Goal: Information Seeking & Learning: Check status

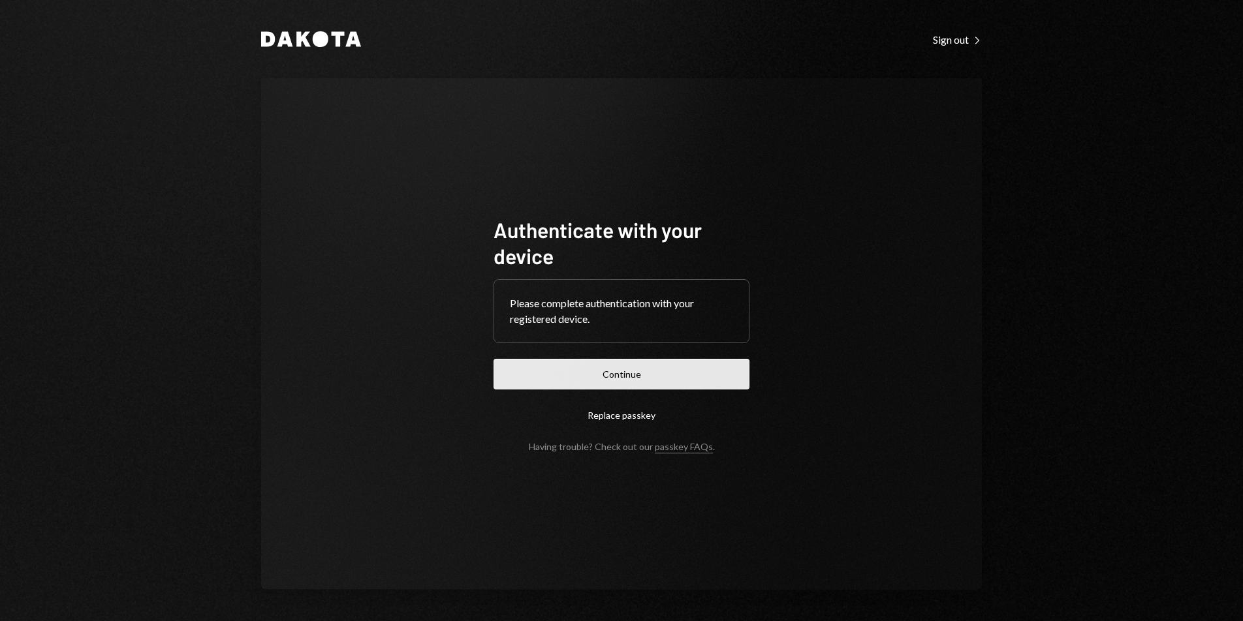
click at [653, 378] on button "Continue" at bounding box center [621, 374] width 256 height 31
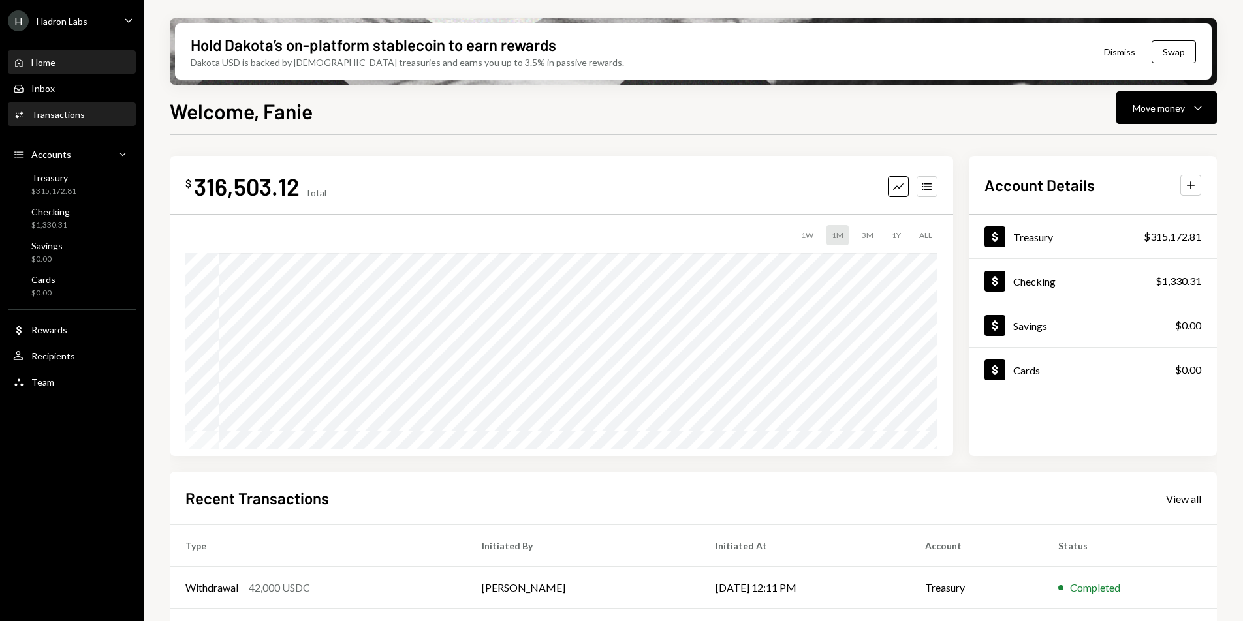
click at [69, 118] on div "Transactions" at bounding box center [58, 114] width 54 height 11
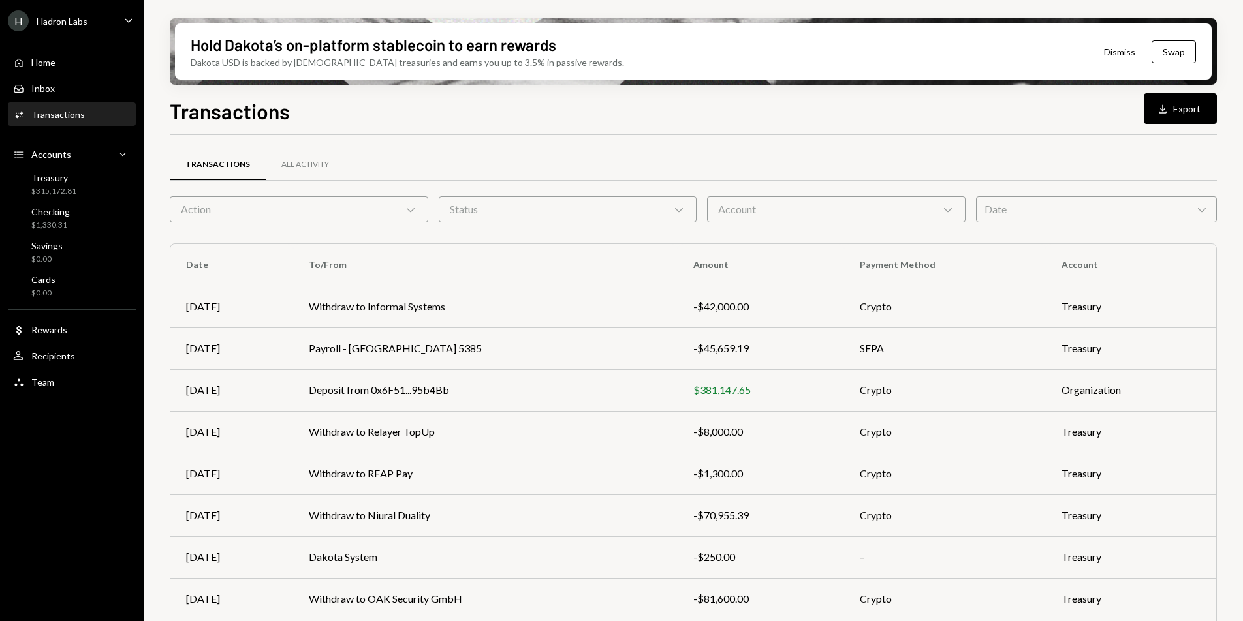
click at [1025, 211] on div "Date Chevron Down" at bounding box center [1096, 209] width 241 height 26
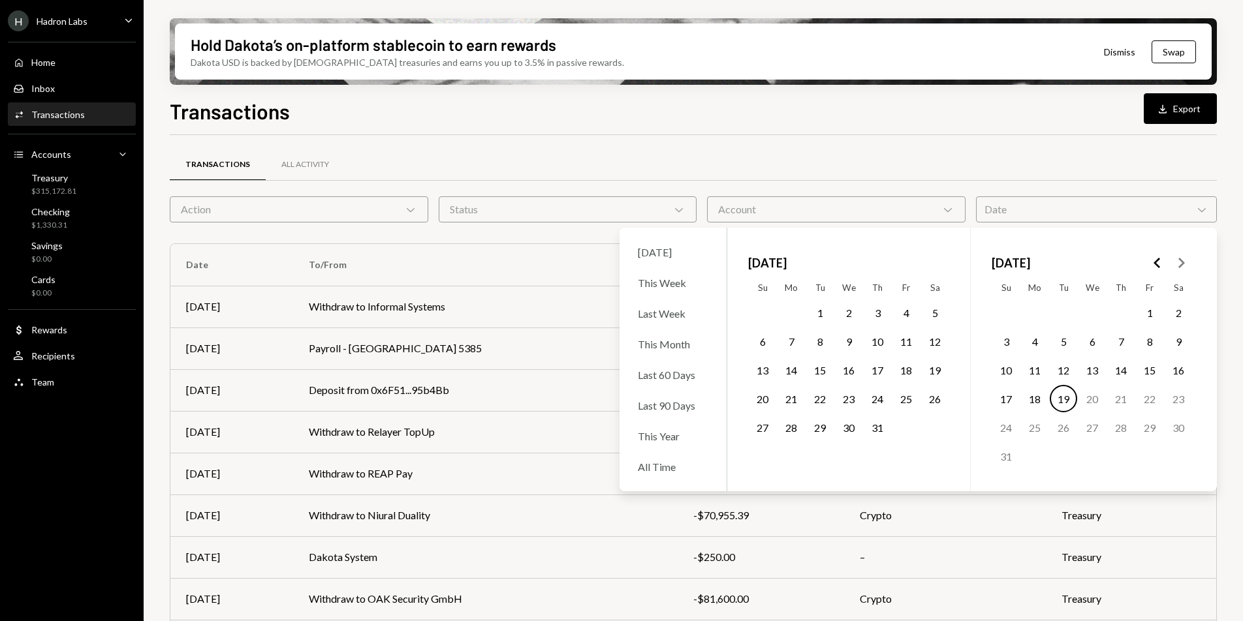
click at [981, 180] on div at bounding box center [693, 180] width 1047 height 1
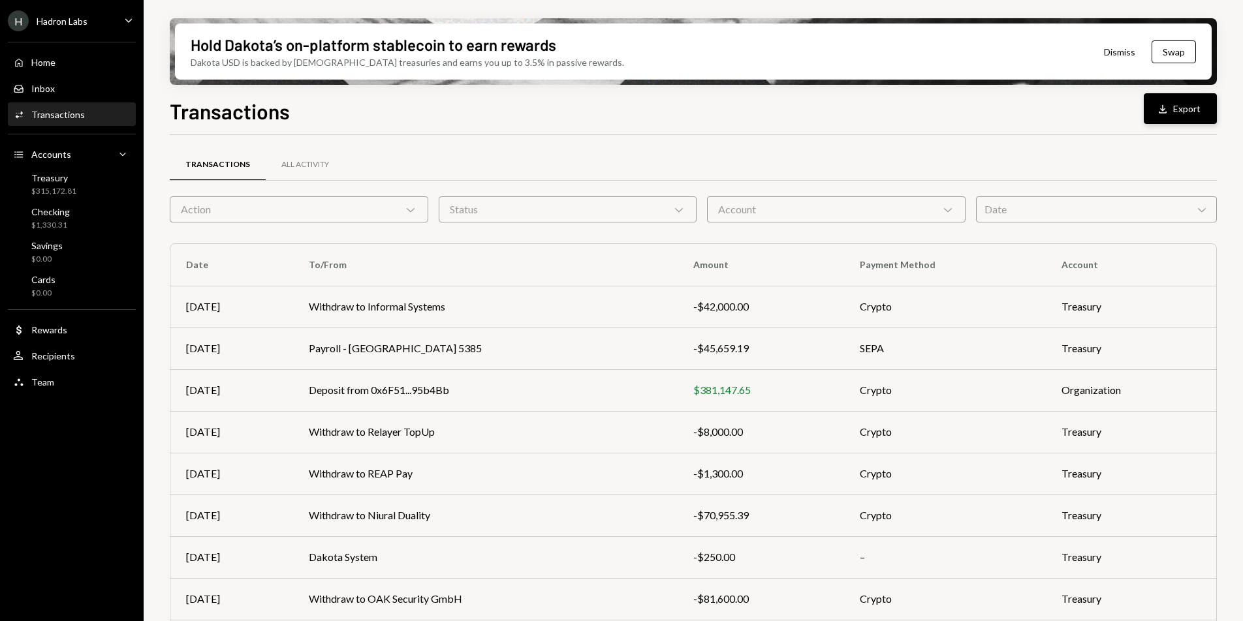
click at [1172, 105] on div "Download" at bounding box center [1164, 108] width 17 height 13
click at [59, 81] on div "Inbox Inbox" at bounding box center [71, 89] width 117 height 22
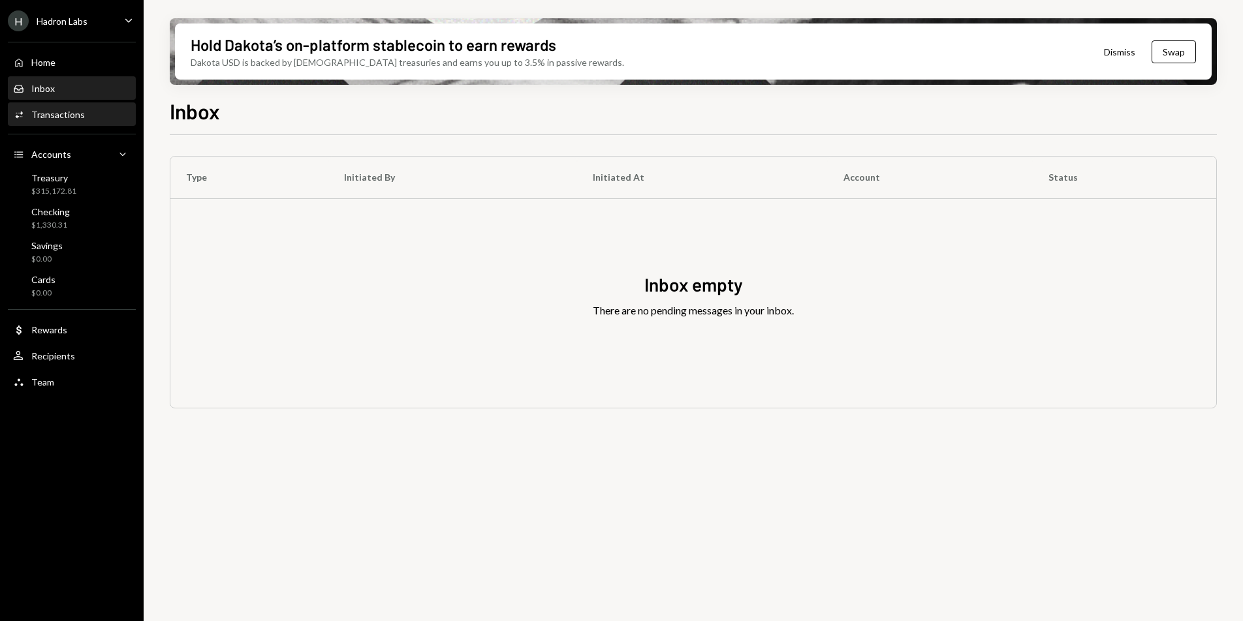
click at [76, 118] on div "Transactions" at bounding box center [58, 114] width 54 height 11
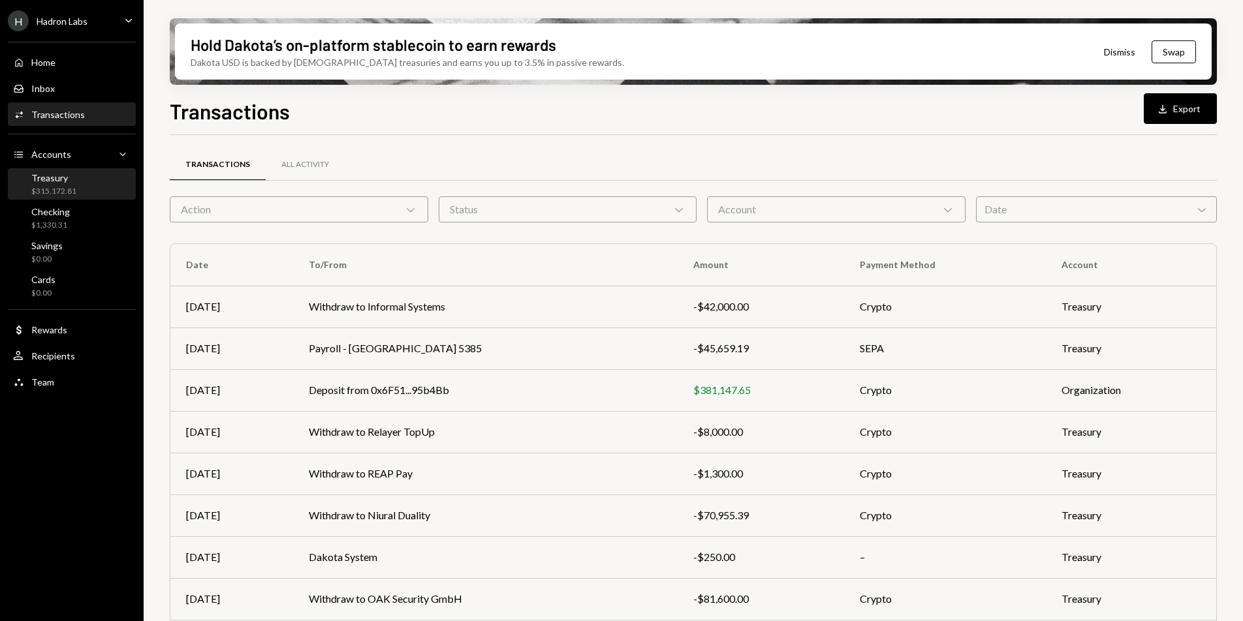
click at [78, 172] on div "Treasury $315,172.81" at bounding box center [71, 184] width 117 height 25
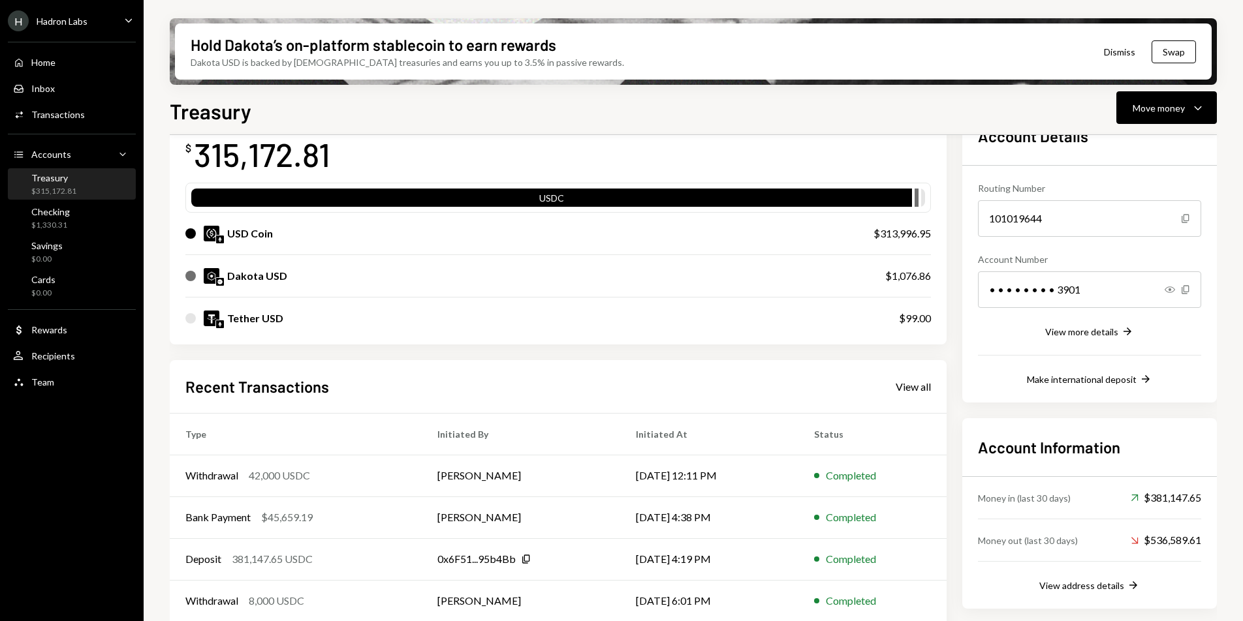
scroll to position [143, 0]
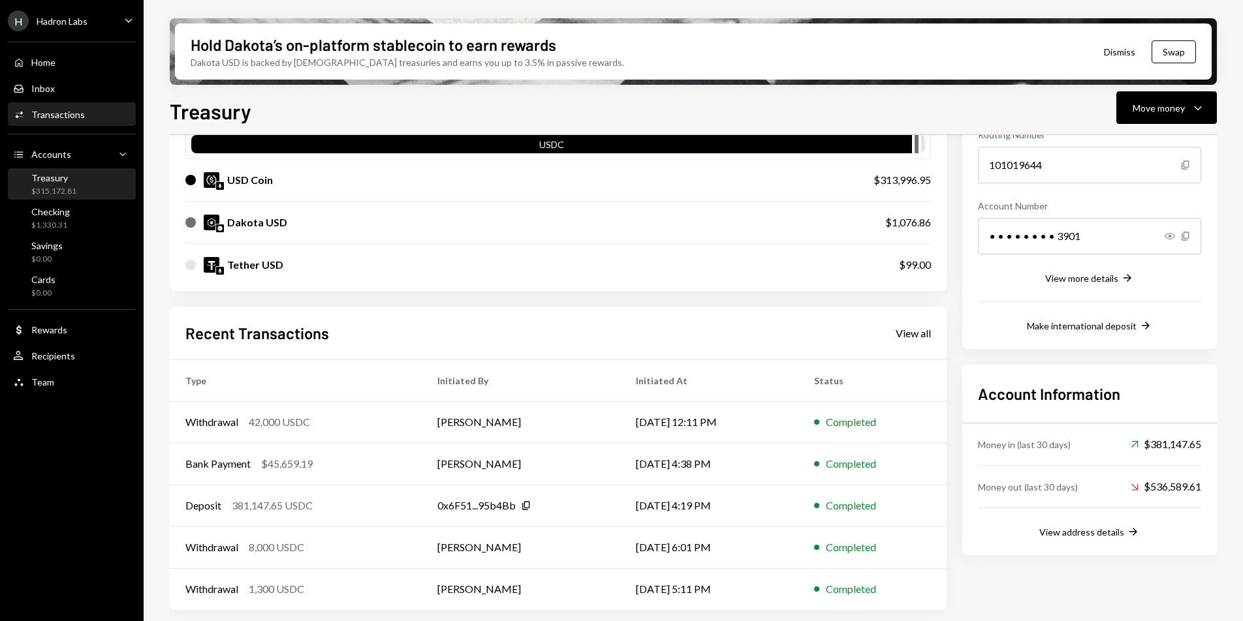
click at [82, 117] on div "Activities Transactions" at bounding box center [71, 115] width 117 height 12
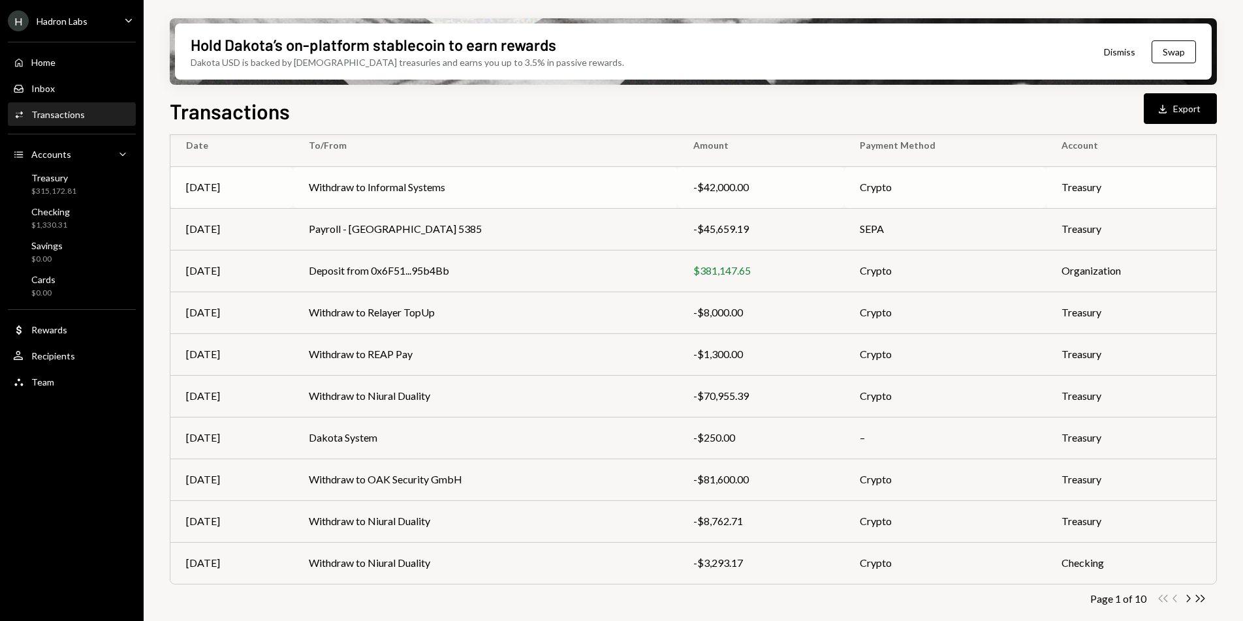
scroll to position [122, 0]
click at [1188, 596] on icon "Chevron Right" at bounding box center [1187, 596] width 12 height 12
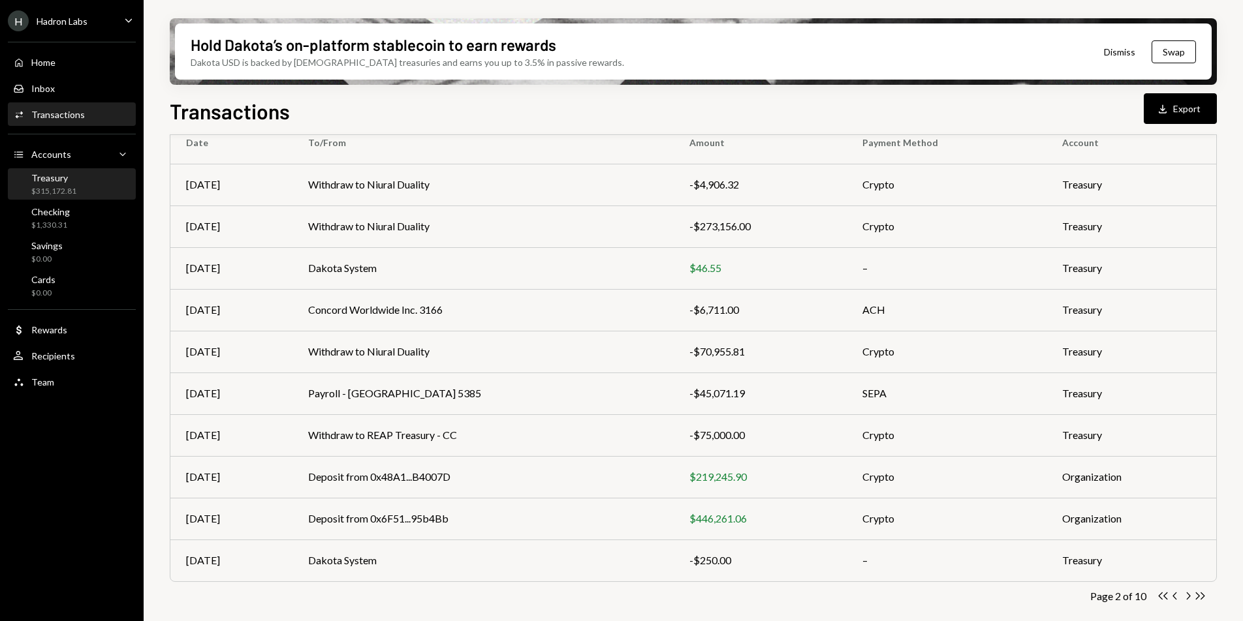
click at [59, 187] on div "$315,172.81" at bounding box center [53, 191] width 45 height 11
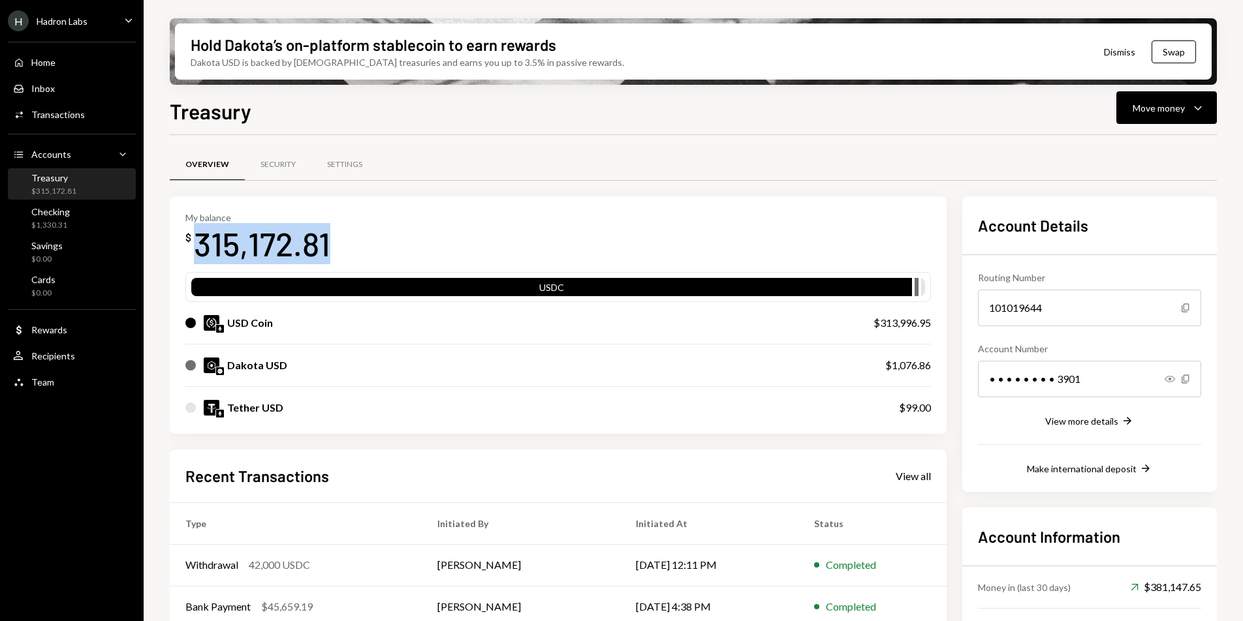
drag, startPoint x: 200, startPoint y: 235, endPoint x: 354, endPoint y: 243, distance: 154.2
click at [354, 243] on div "My balance $ 315,172.81" at bounding box center [557, 238] width 745 height 52
copy div "315,172.81"
click at [495, 232] on div "My balance $ 315,172.81" at bounding box center [557, 238] width 745 height 52
click at [89, 119] on div "Activities Transactions" at bounding box center [71, 115] width 117 height 12
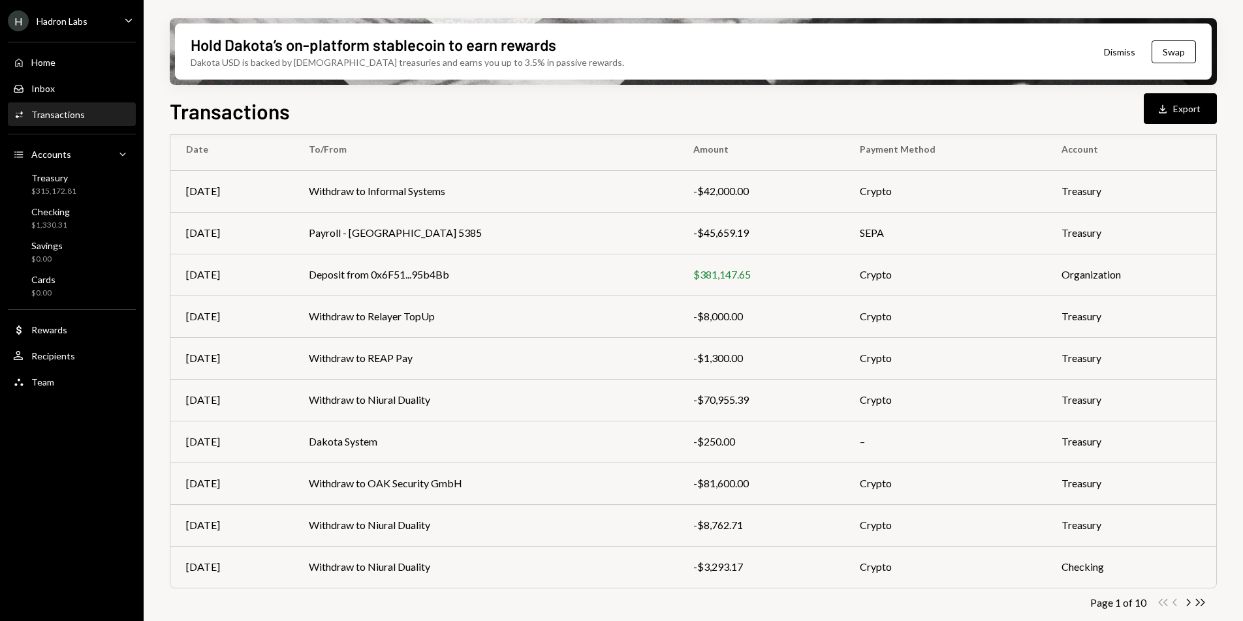
scroll to position [122, 0]
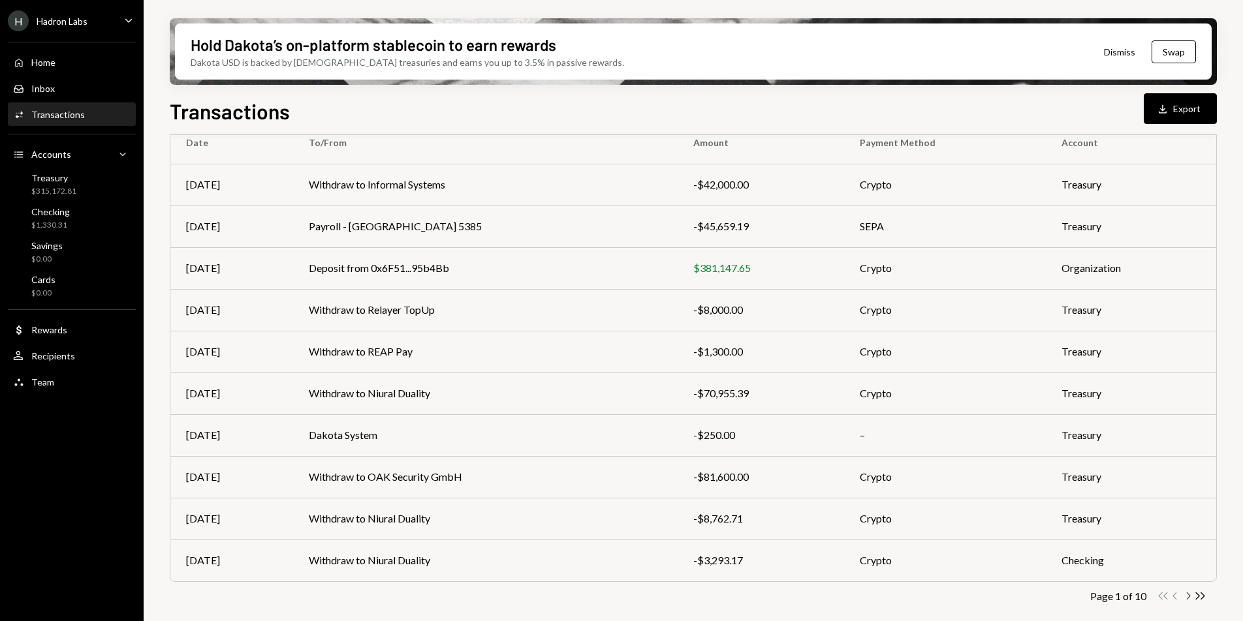
click at [1188, 596] on icon "button" at bounding box center [1188, 596] width 4 height 7
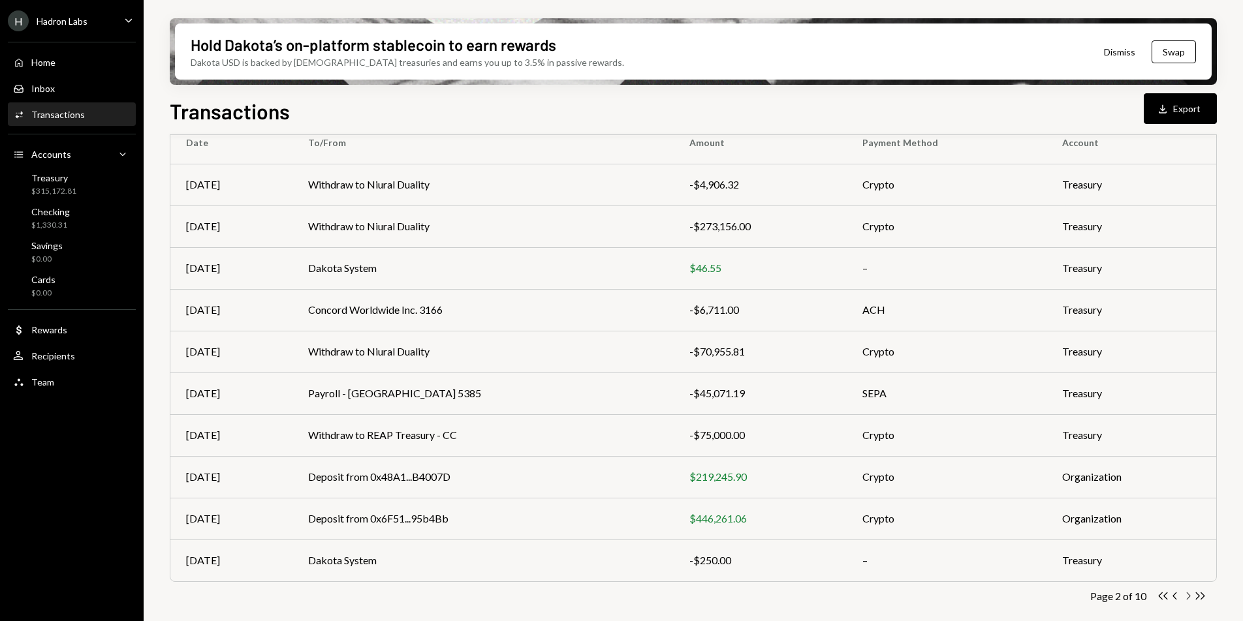
click at [1188, 598] on icon "Chevron Right" at bounding box center [1187, 596] width 12 height 12
click at [1176, 597] on icon "Chevron Left" at bounding box center [1175, 596] width 12 height 12
click at [626, 318] on td "Concord Worldwide Inc. 3166" at bounding box center [482, 310] width 381 height 42
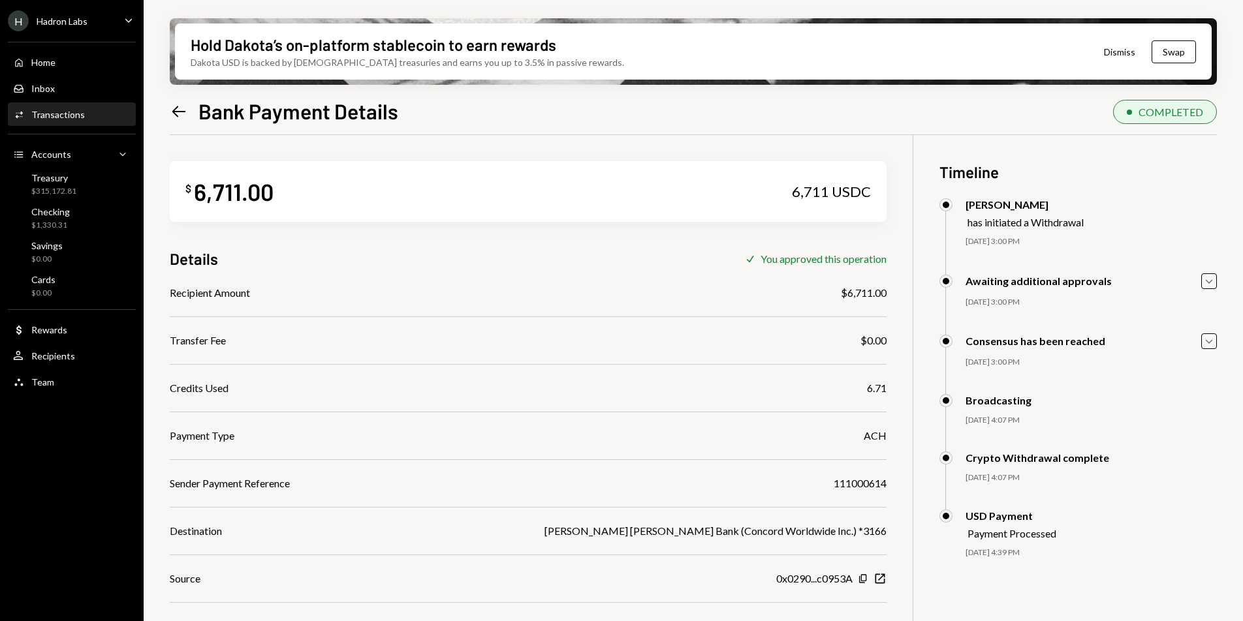
click at [180, 114] on icon "Left Arrow" at bounding box center [179, 111] width 18 height 18
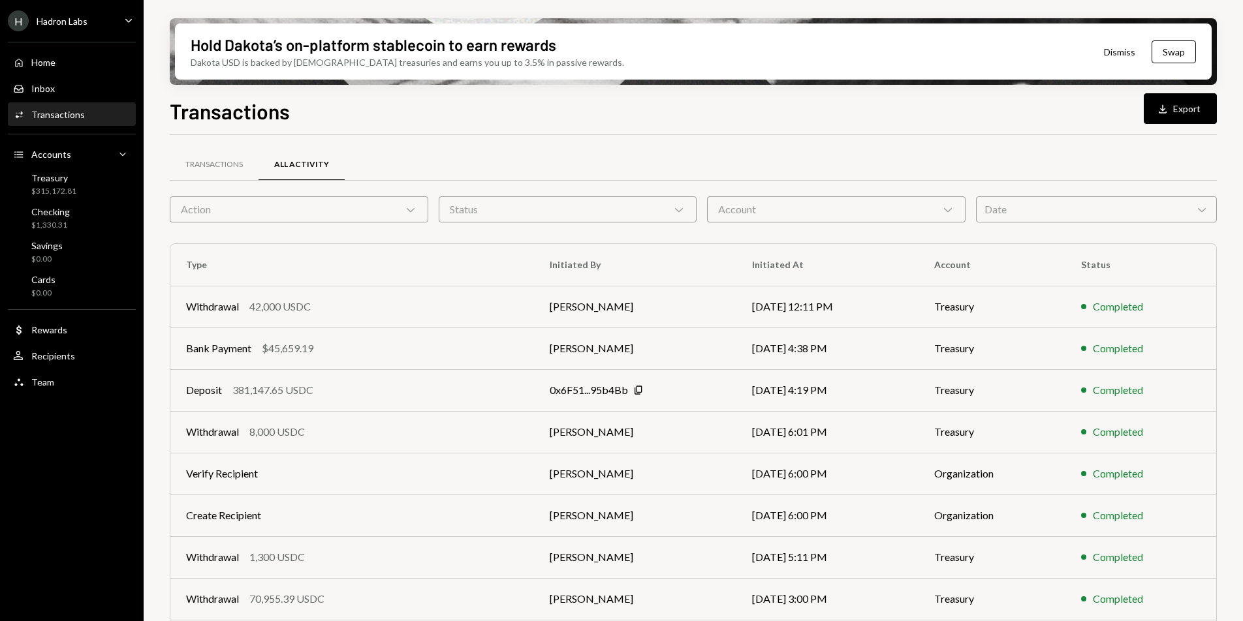
click at [76, 123] on div "Activities Transactions" at bounding box center [71, 115] width 117 height 22
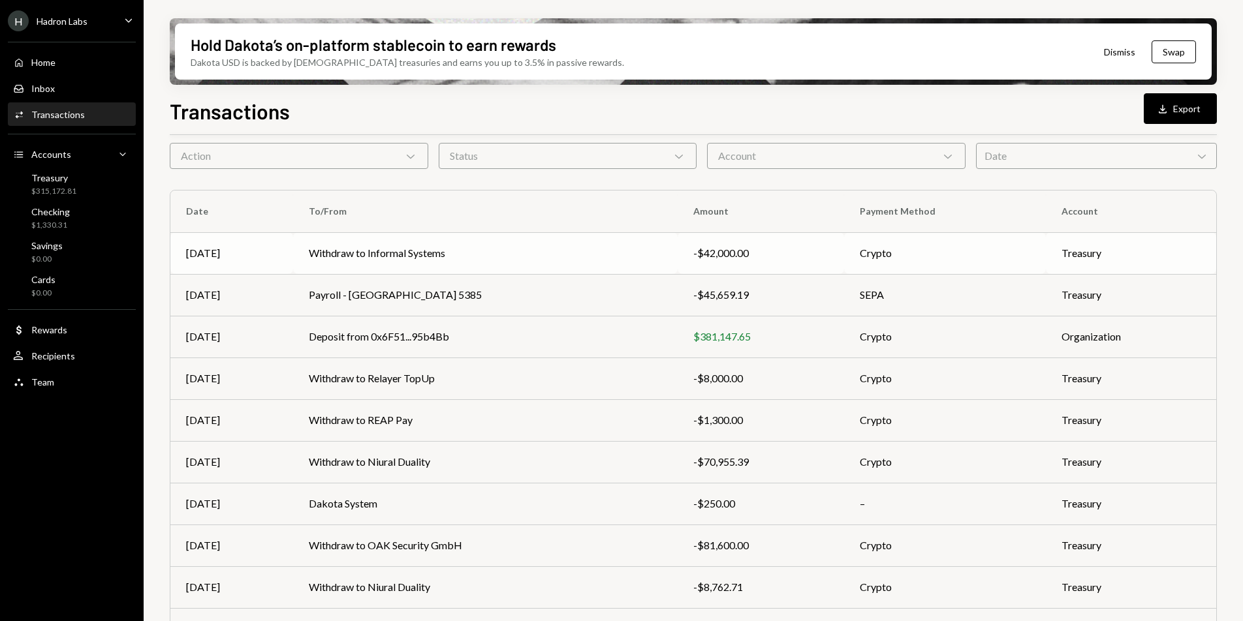
scroll to position [122, 0]
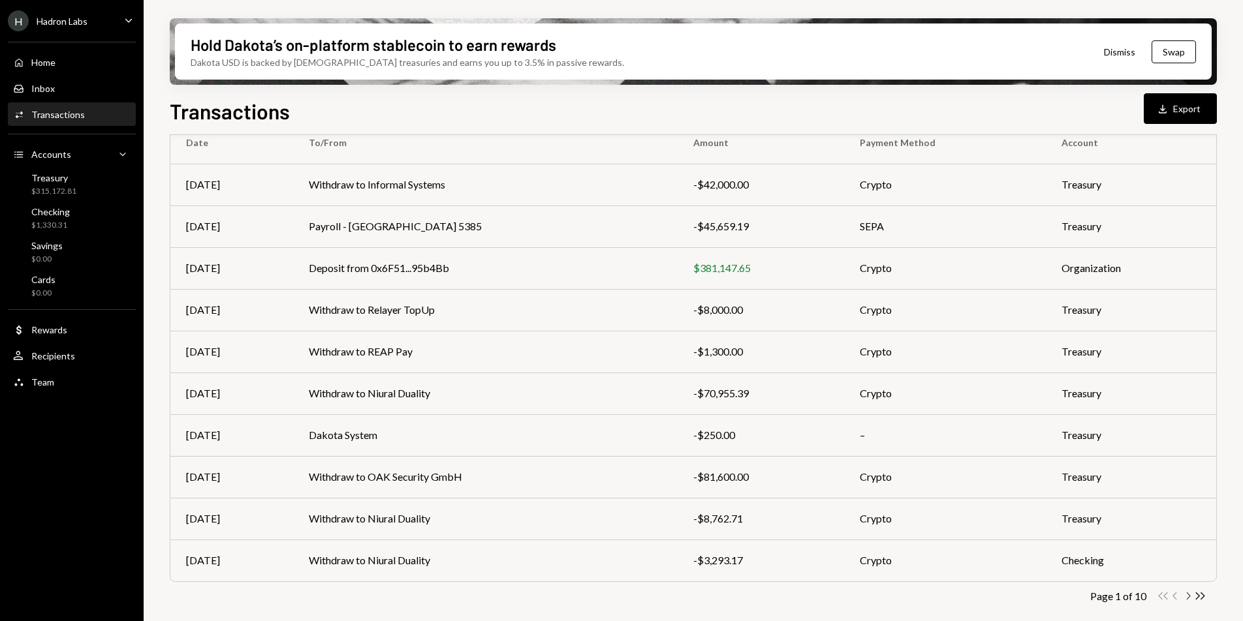
click at [1185, 598] on icon "Chevron Right" at bounding box center [1187, 596] width 12 height 12
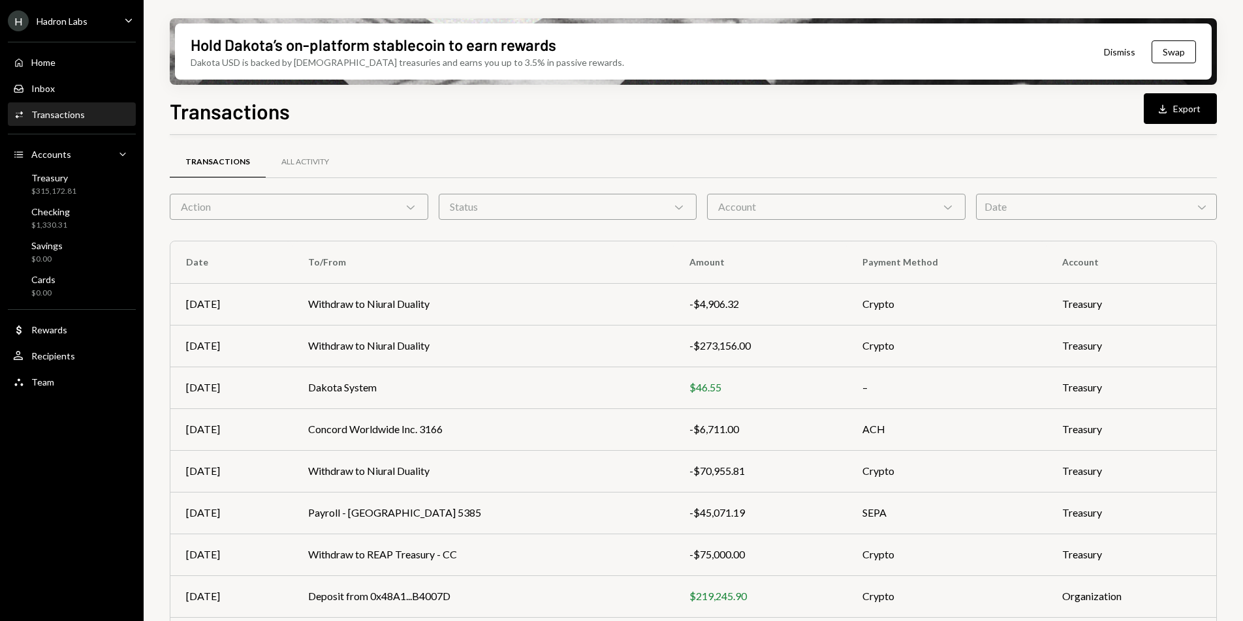
scroll to position [0, 0]
click at [97, 28] on div "H Hadron Labs Caret Down" at bounding box center [72, 20] width 144 height 21
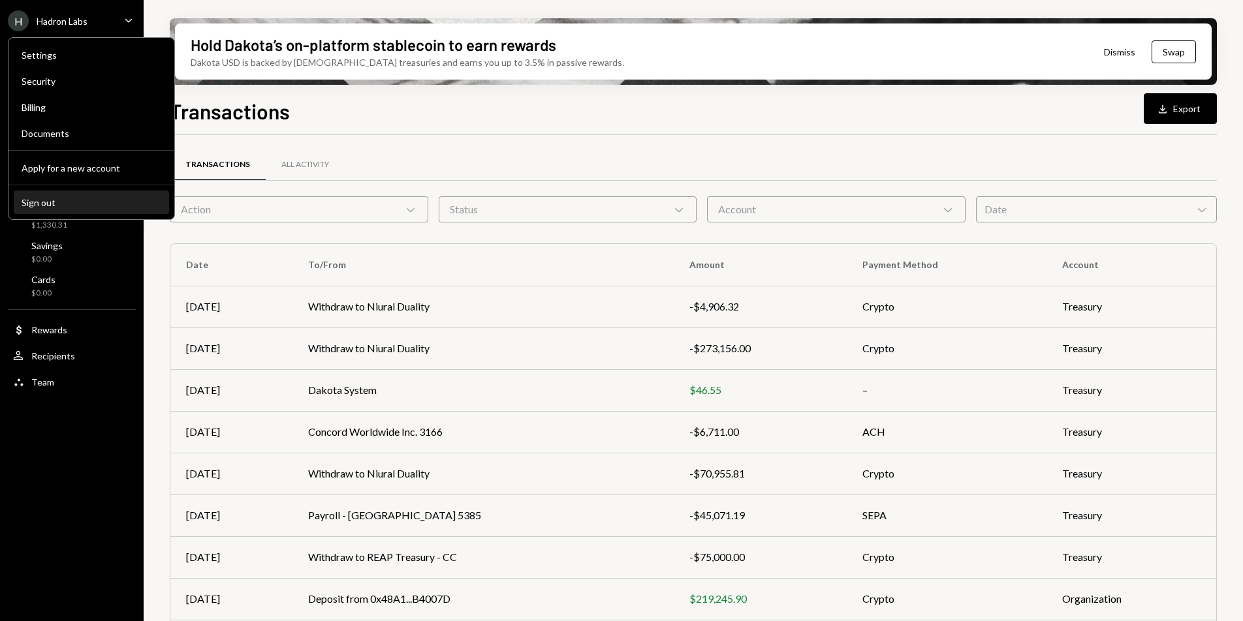
click at [74, 199] on div "Sign out" at bounding box center [92, 202] width 140 height 11
